Goal: Check status

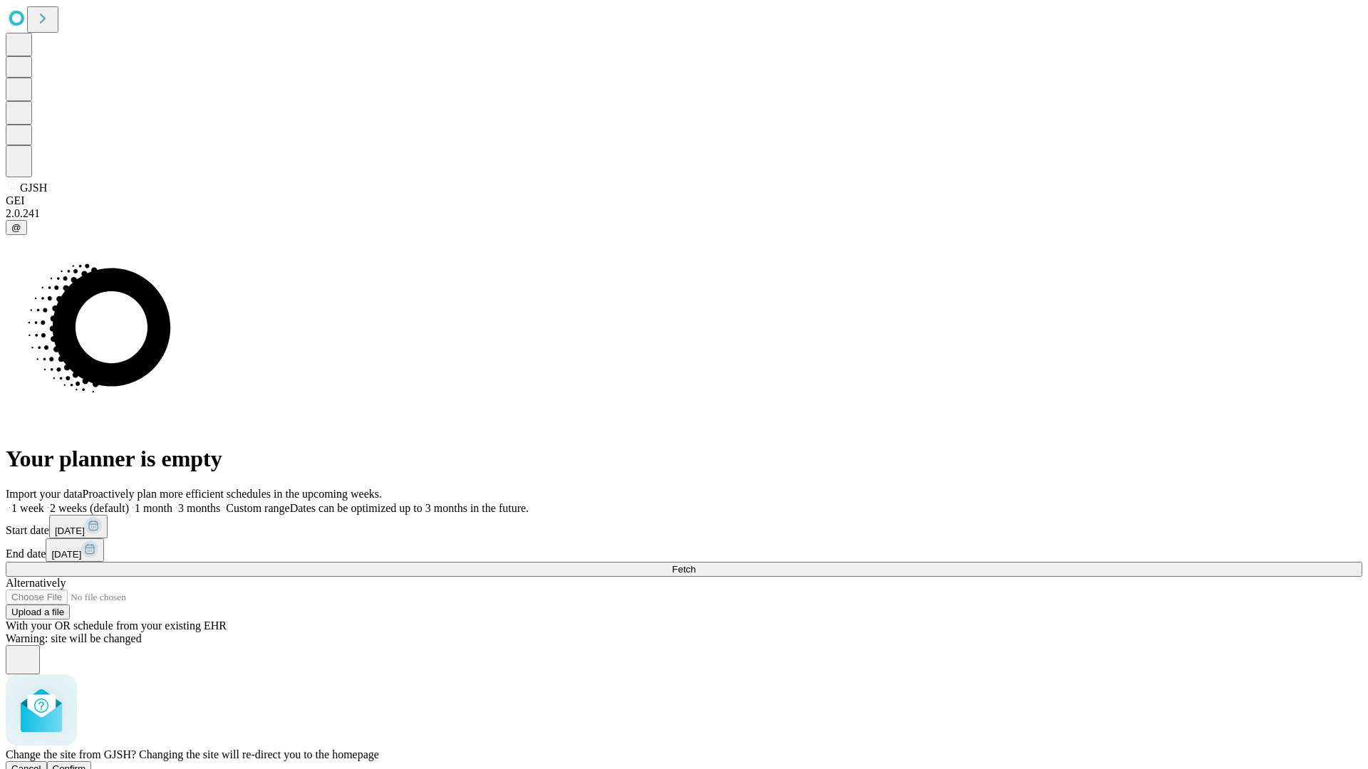
click at [86, 764] on span "Confirm" at bounding box center [69, 769] width 33 height 11
click at [44, 502] on label "1 week" at bounding box center [25, 508] width 38 height 12
click at [695, 564] on span "Fetch" at bounding box center [684, 569] width 24 height 11
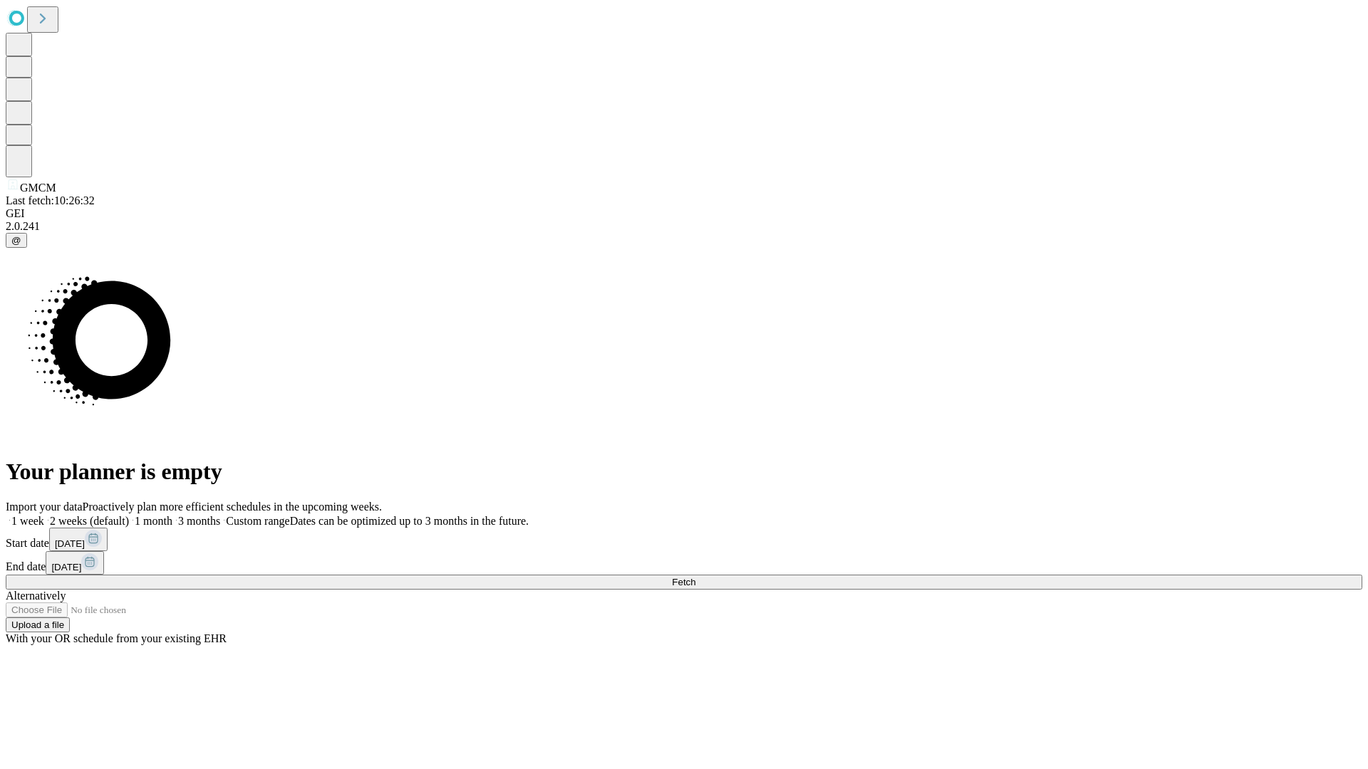
click at [44, 515] on label "1 week" at bounding box center [25, 521] width 38 height 12
click at [695, 577] on span "Fetch" at bounding box center [684, 582] width 24 height 11
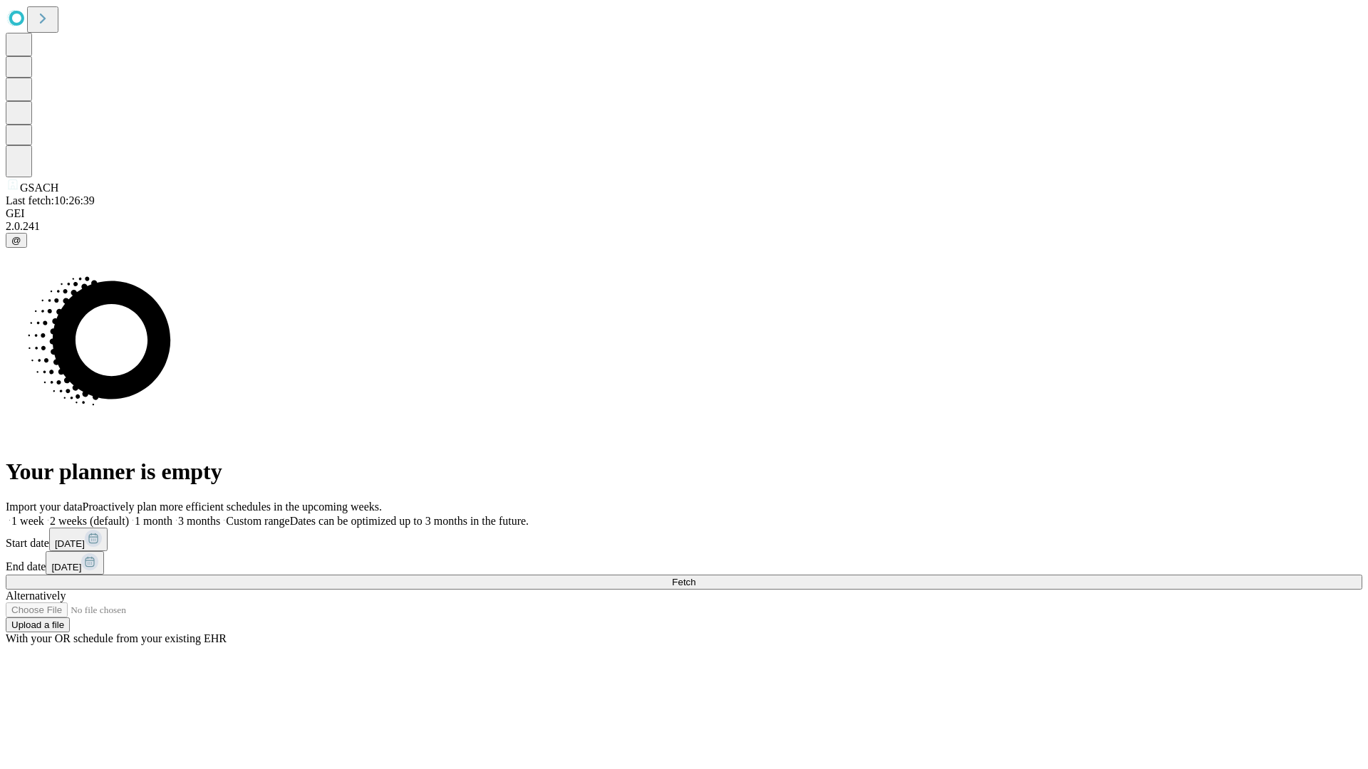
click at [44, 515] on label "1 week" at bounding box center [25, 521] width 38 height 12
click at [695, 577] on span "Fetch" at bounding box center [684, 582] width 24 height 11
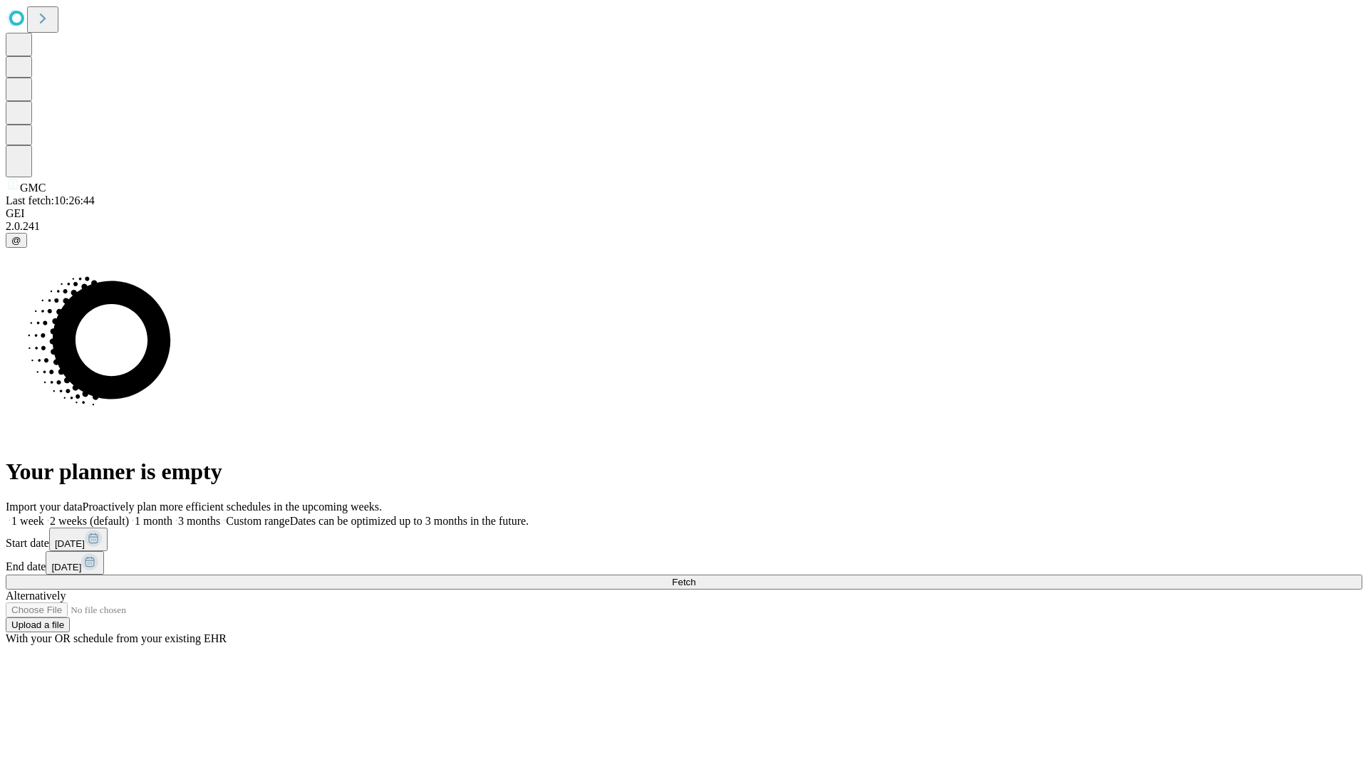
click at [44, 515] on label "1 week" at bounding box center [25, 521] width 38 height 12
click at [695, 577] on span "Fetch" at bounding box center [684, 582] width 24 height 11
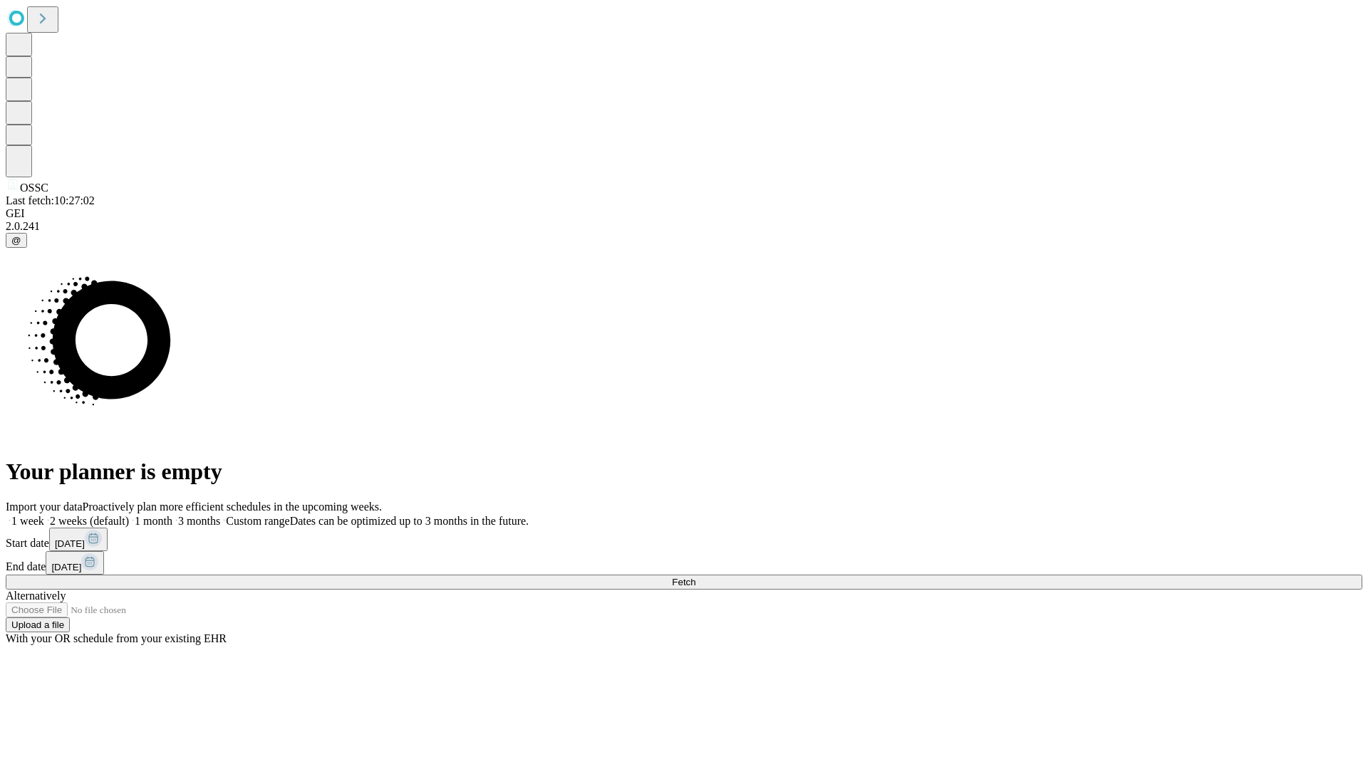
click at [44, 515] on label "1 week" at bounding box center [25, 521] width 38 height 12
click at [695, 577] on span "Fetch" at bounding box center [684, 582] width 24 height 11
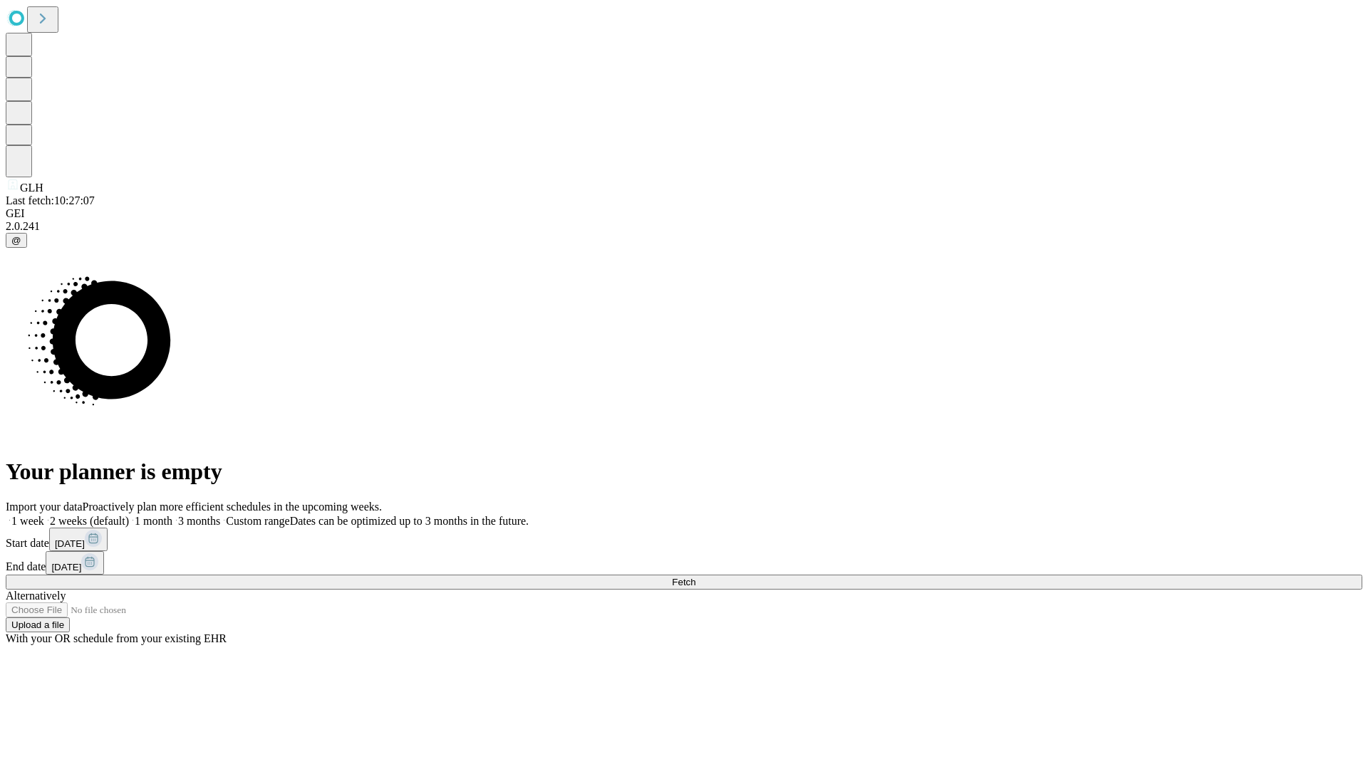
click at [695, 577] on span "Fetch" at bounding box center [684, 582] width 24 height 11
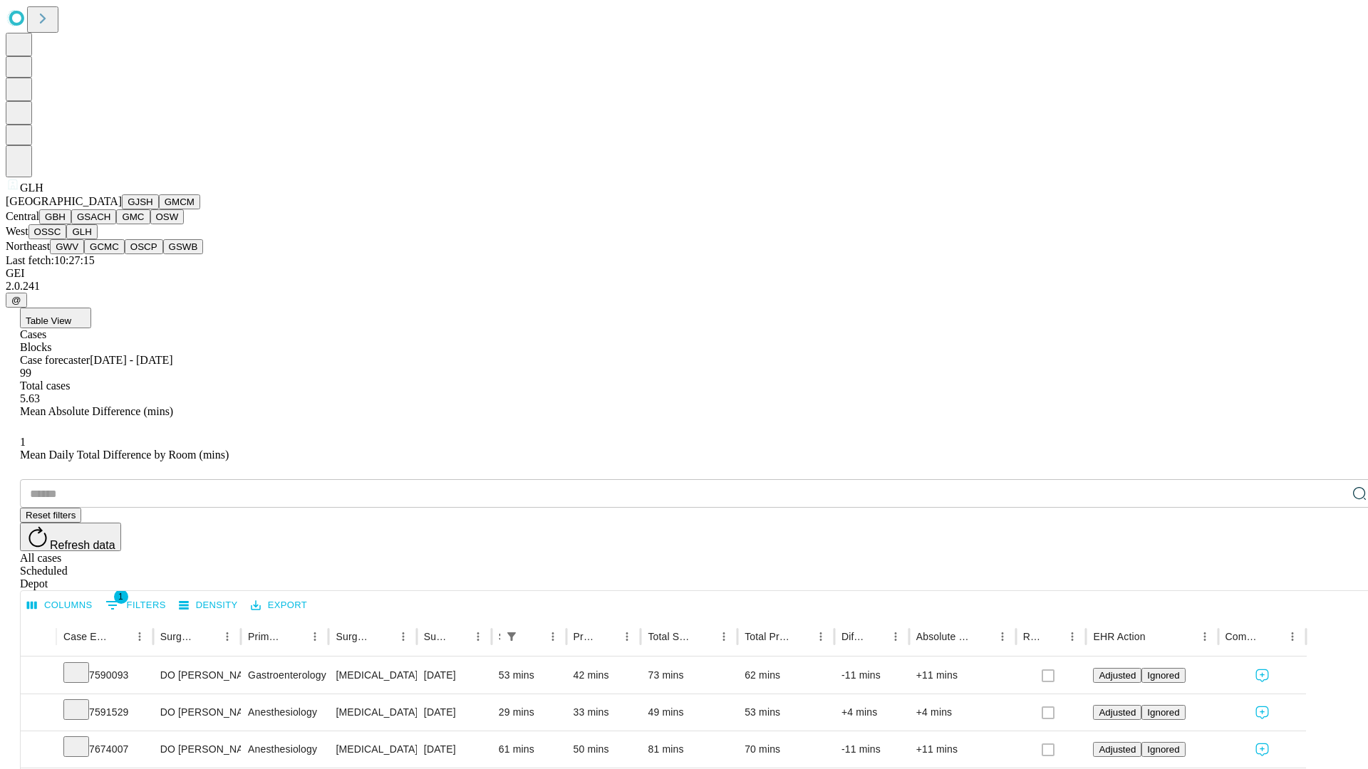
click at [84, 254] on button "GWV" at bounding box center [67, 246] width 34 height 15
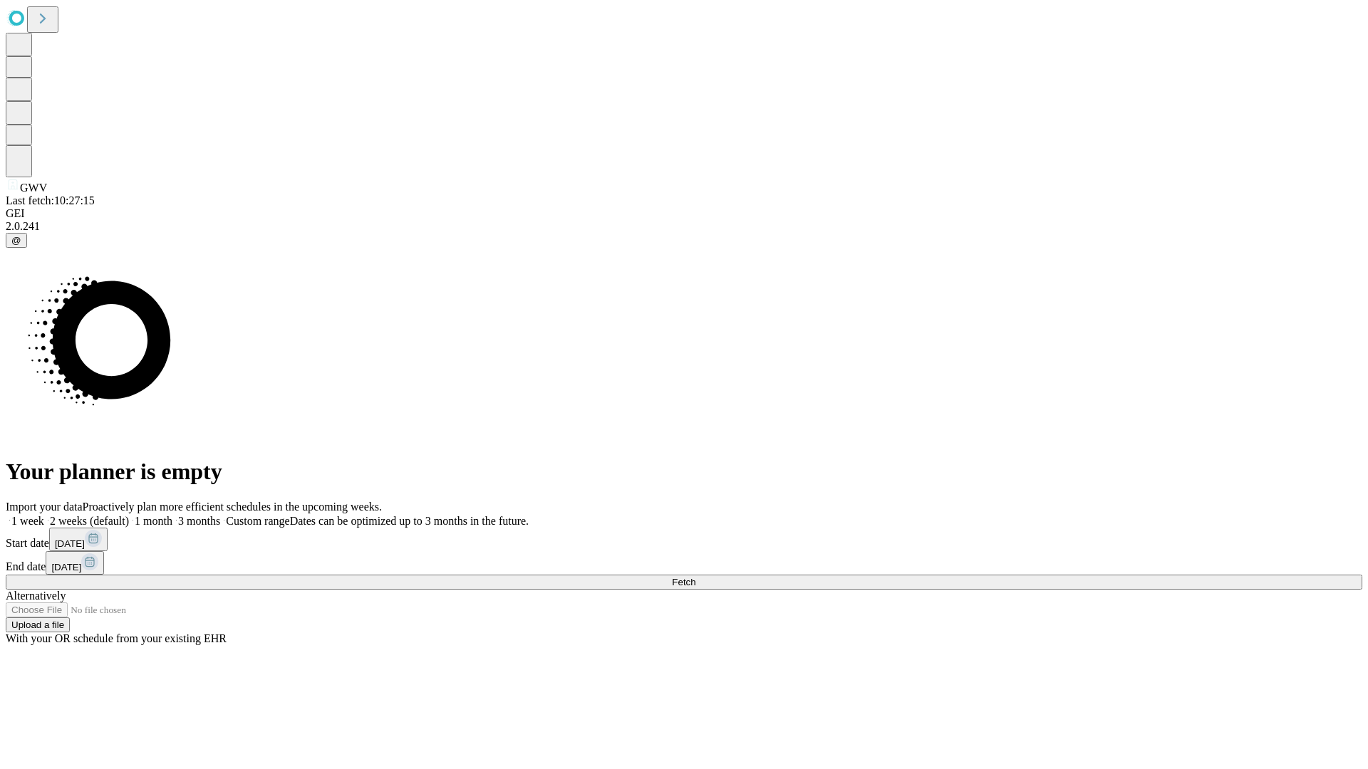
click at [44, 515] on label "1 week" at bounding box center [25, 521] width 38 height 12
click at [695, 577] on span "Fetch" at bounding box center [684, 582] width 24 height 11
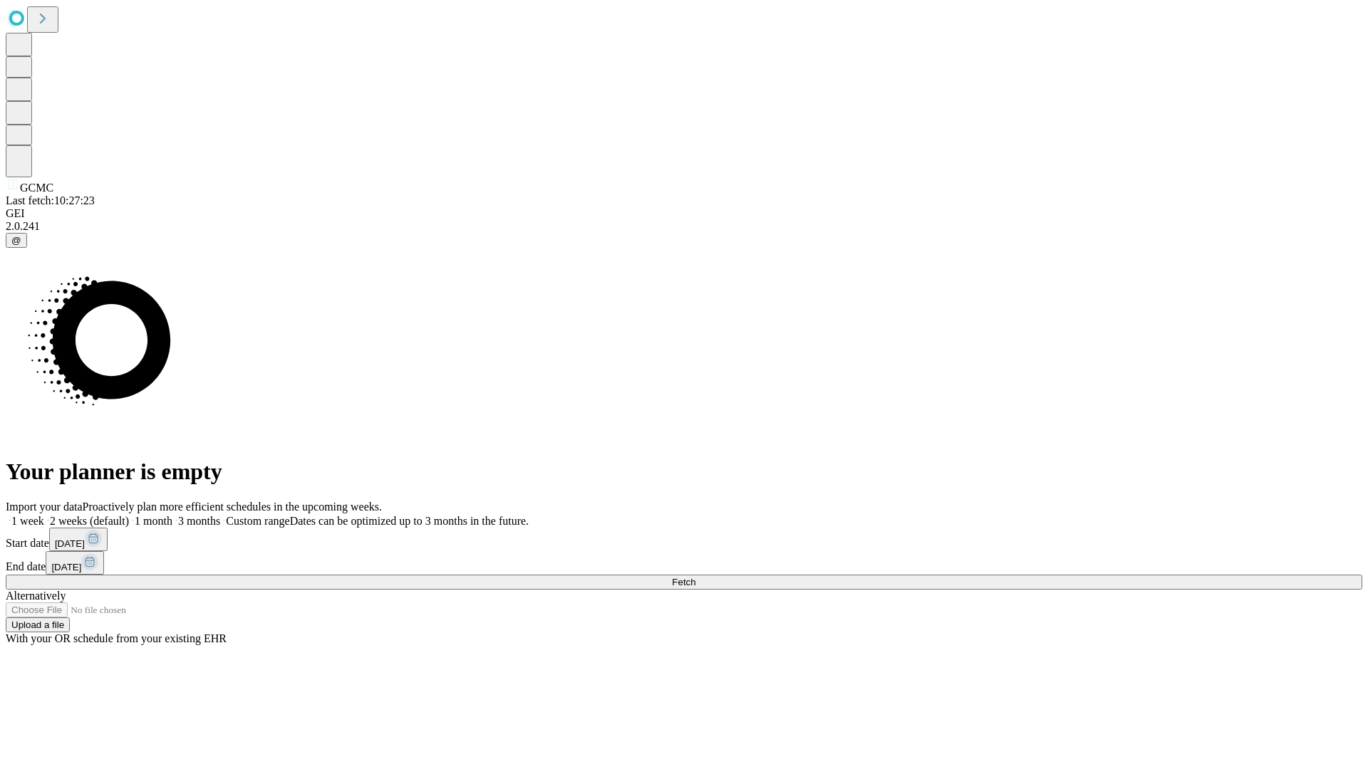
click at [44, 515] on label "1 week" at bounding box center [25, 521] width 38 height 12
click at [695, 577] on span "Fetch" at bounding box center [684, 582] width 24 height 11
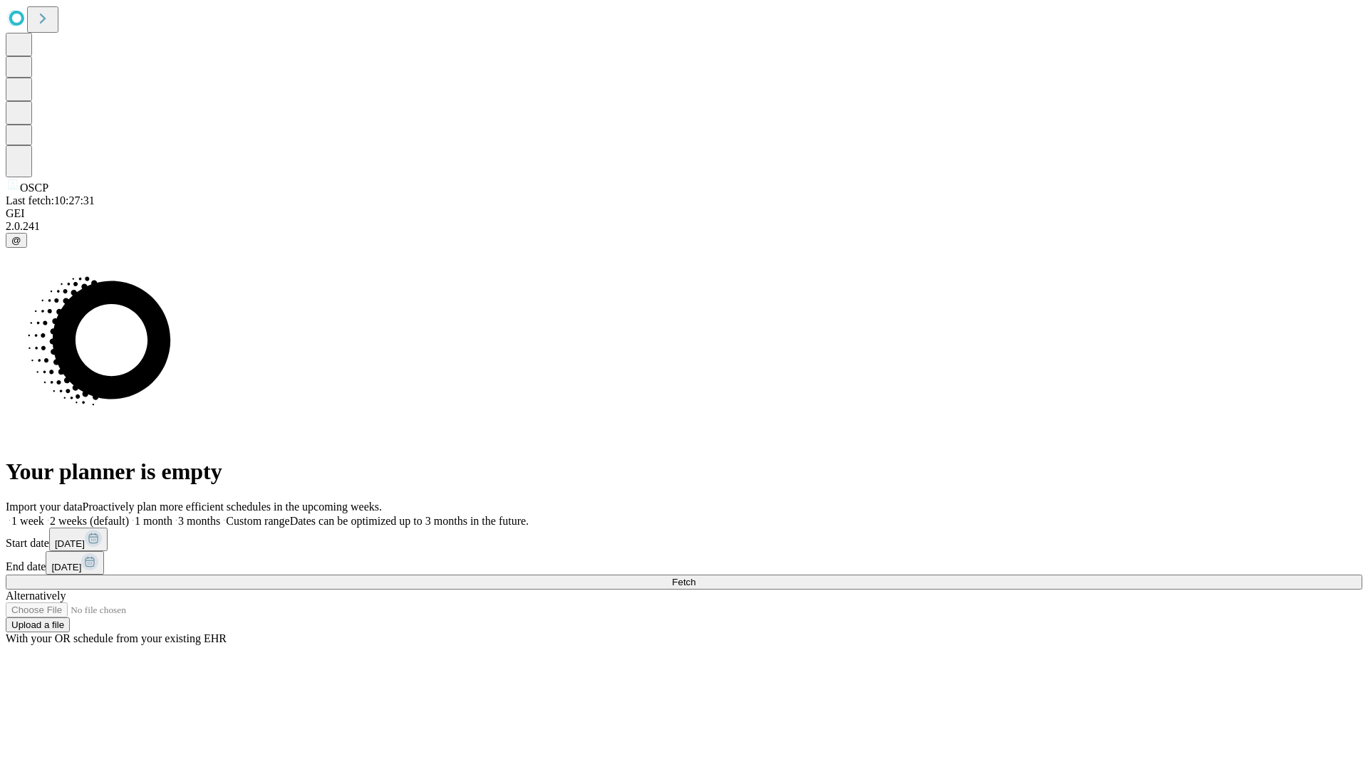
click at [44, 515] on label "1 week" at bounding box center [25, 521] width 38 height 12
click at [695, 577] on span "Fetch" at bounding box center [684, 582] width 24 height 11
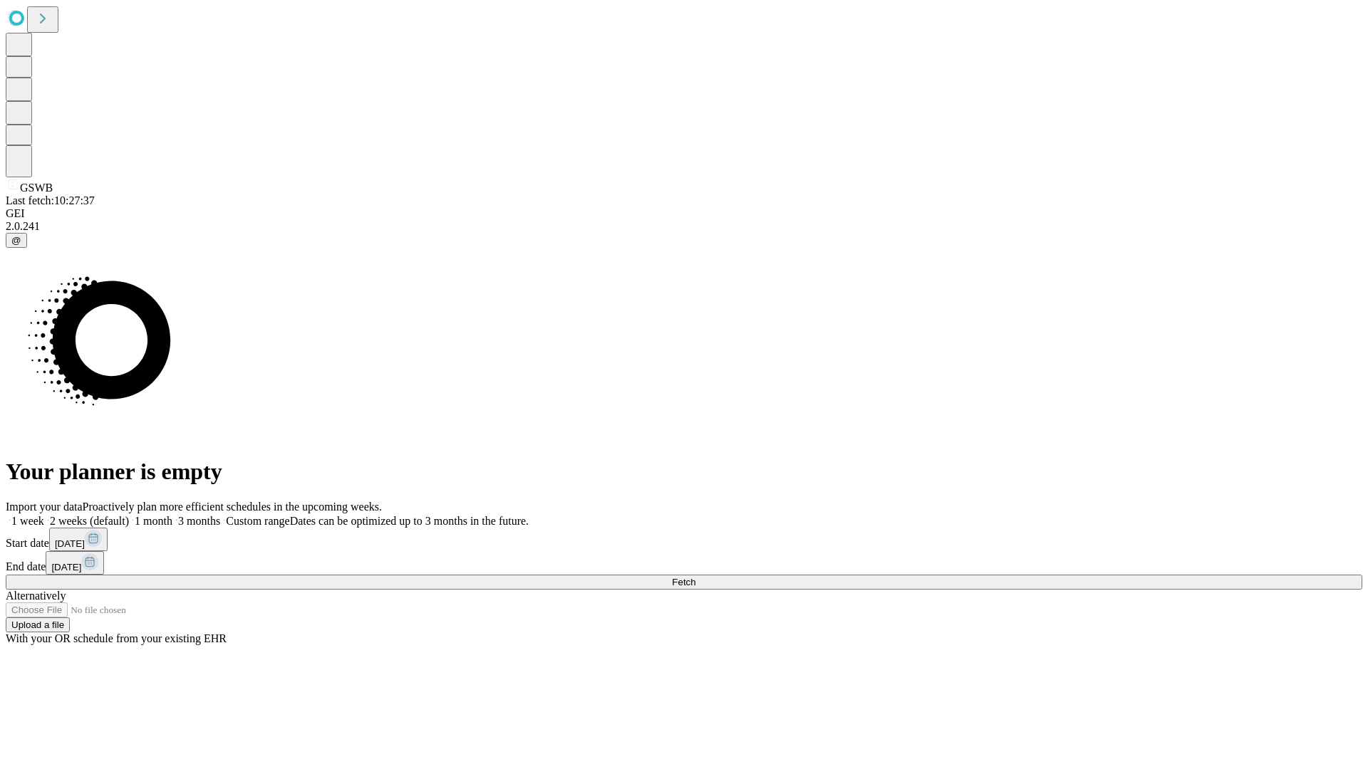
click at [44, 515] on label "1 week" at bounding box center [25, 521] width 38 height 12
click at [695, 577] on span "Fetch" at bounding box center [684, 582] width 24 height 11
